Goal: Task Accomplishment & Management: Manage account settings

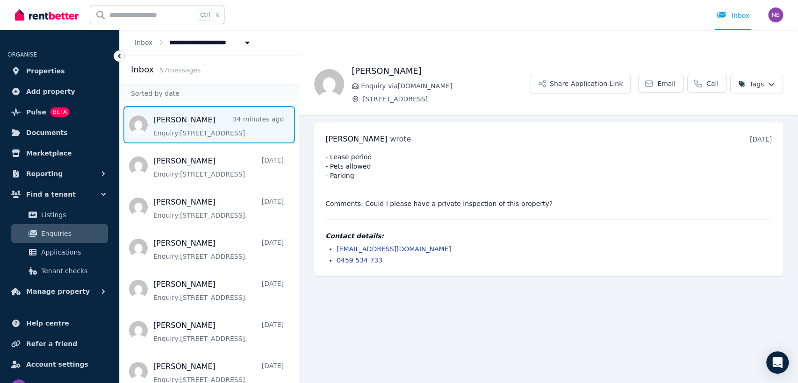
click at [176, 121] on span "Message list" at bounding box center [209, 124] width 179 height 37
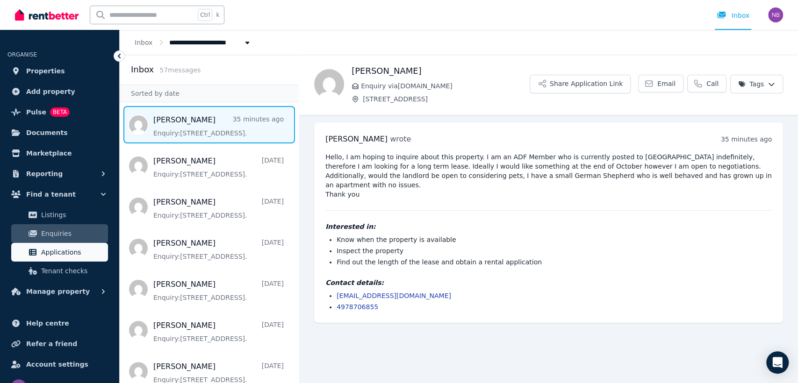
click at [72, 253] on span "Applications" at bounding box center [72, 252] width 63 height 11
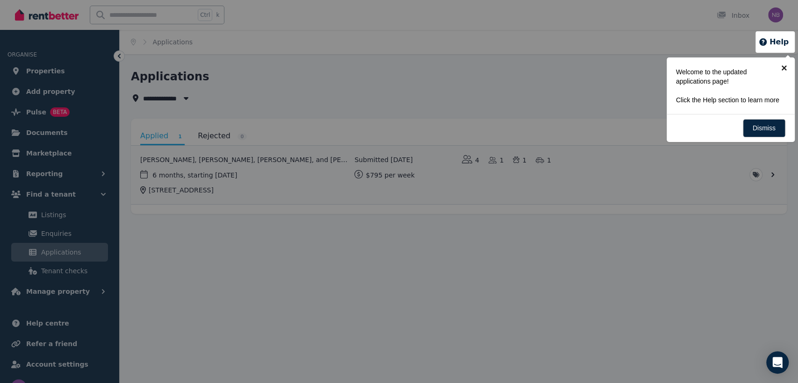
click at [785, 66] on link "×" at bounding box center [783, 67] width 21 height 21
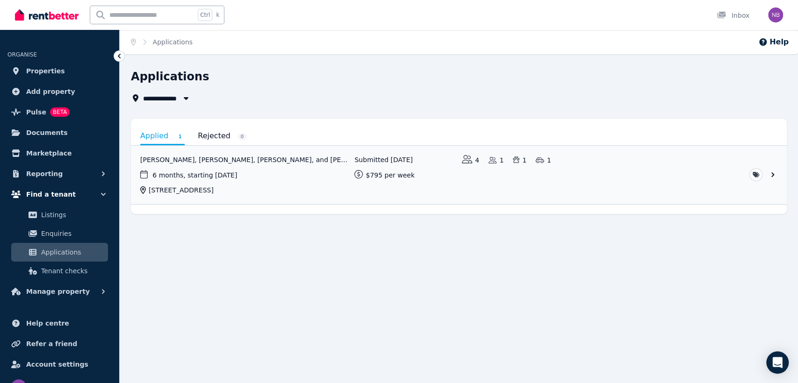
click at [68, 195] on button "Find a tenant" at bounding box center [59, 194] width 104 height 19
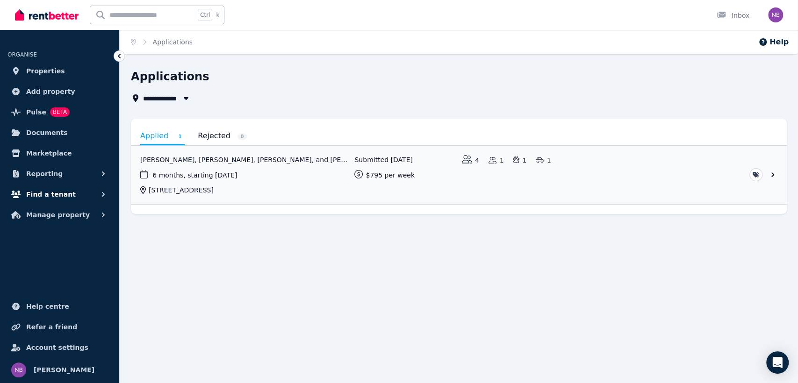
click at [55, 194] on span "Find a tenant" at bounding box center [51, 194] width 50 height 11
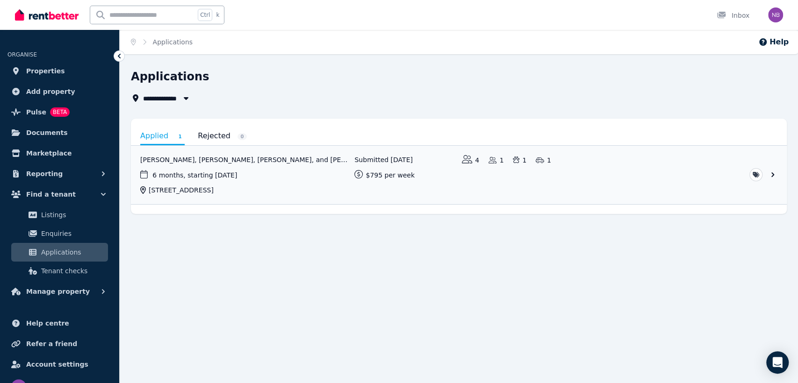
click at [72, 253] on span "Applications" at bounding box center [72, 252] width 63 height 11
